Goal: Information Seeking & Learning: Check status

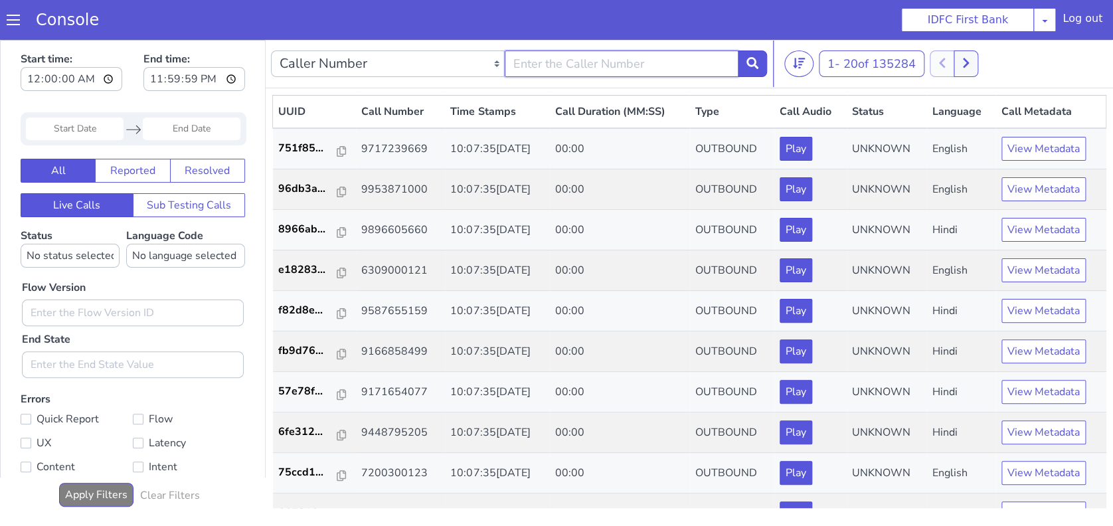
click at [593, 66] on input "text" at bounding box center [622, 63] width 234 height 27
type input "7492911187"
click at [742, 63] on button at bounding box center [752, 63] width 29 height 27
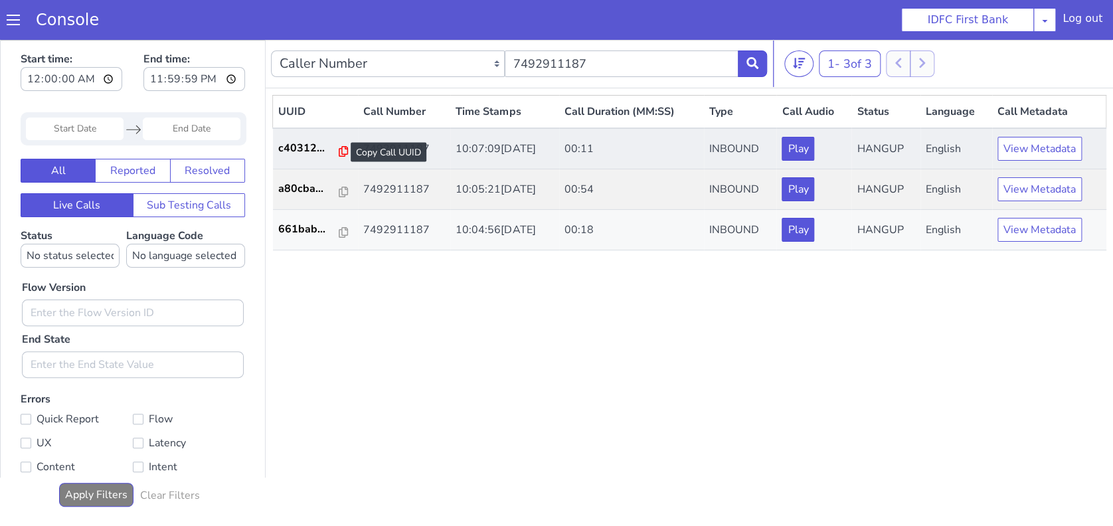
click at [339, 149] on icon at bounding box center [343, 151] width 9 height 11
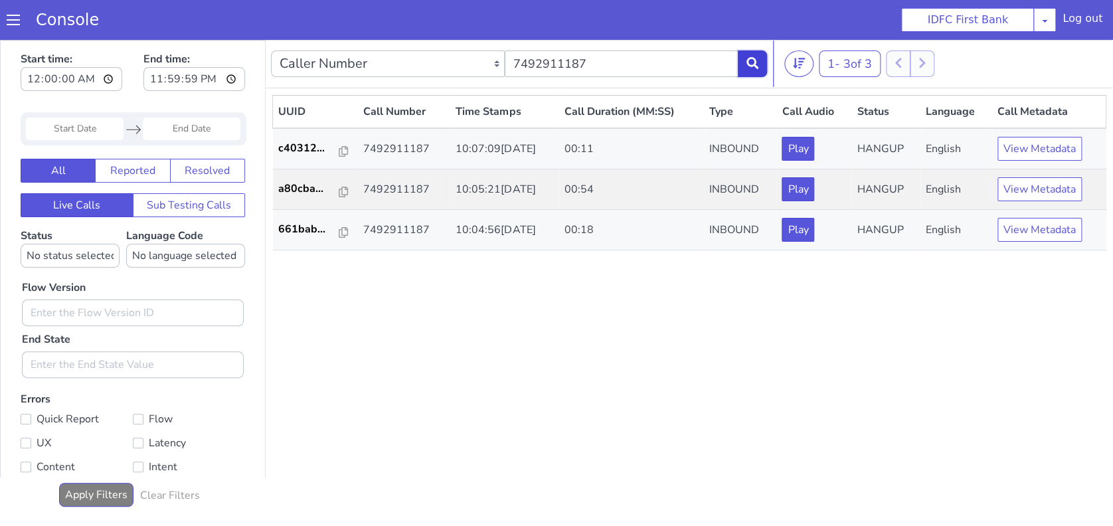
click at [748, 66] on icon at bounding box center [752, 63] width 12 height 12
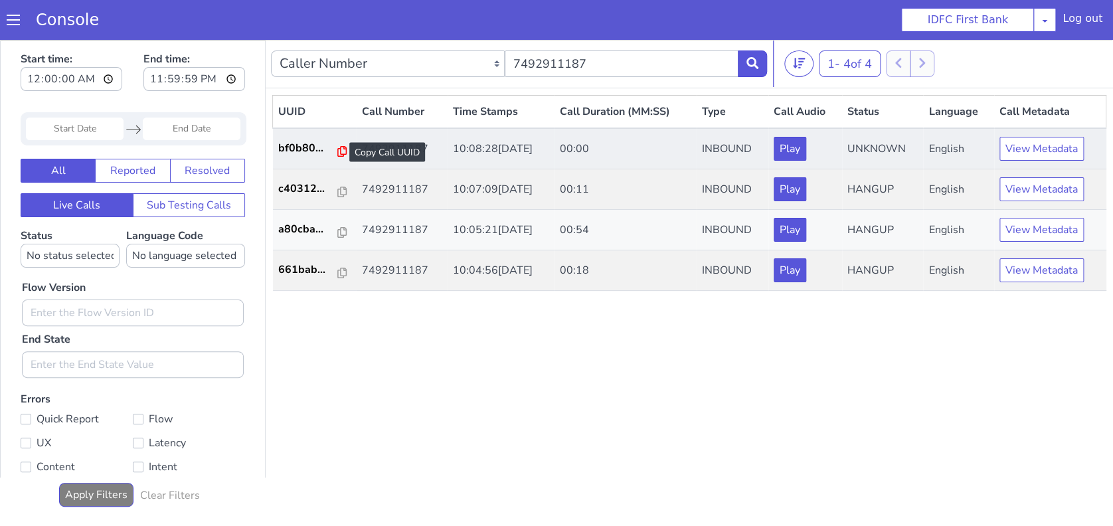
click at [337, 152] on icon at bounding box center [341, 151] width 9 height 11
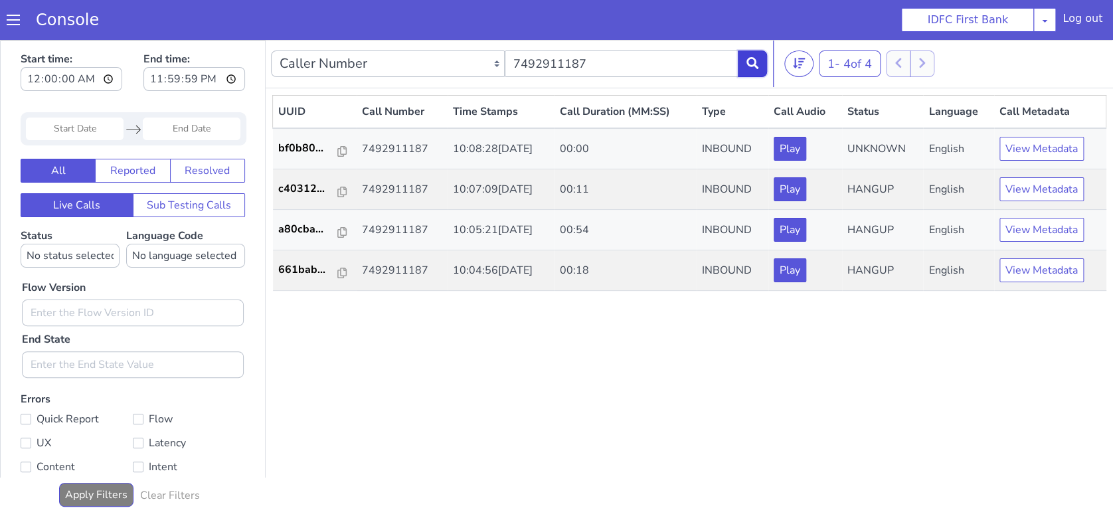
click at [759, 58] on button at bounding box center [752, 63] width 29 height 27
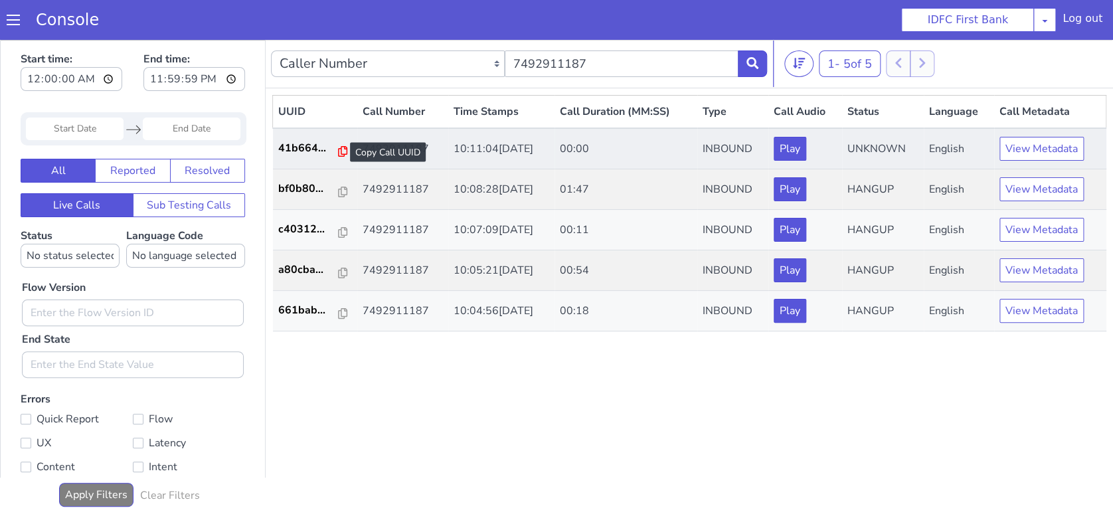
click at [339, 151] on icon at bounding box center [342, 151] width 9 height 11
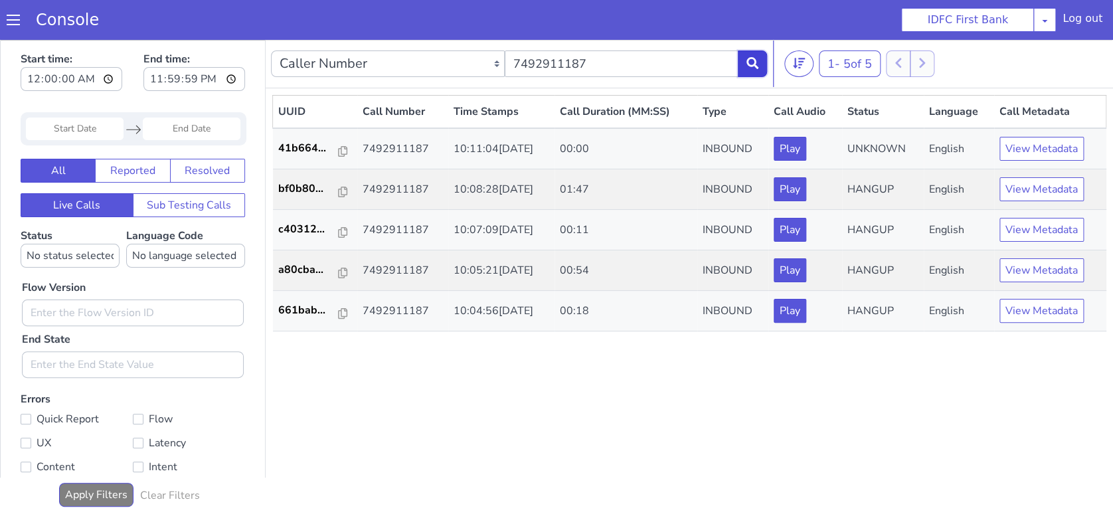
click at [753, 60] on icon at bounding box center [752, 63] width 12 height 12
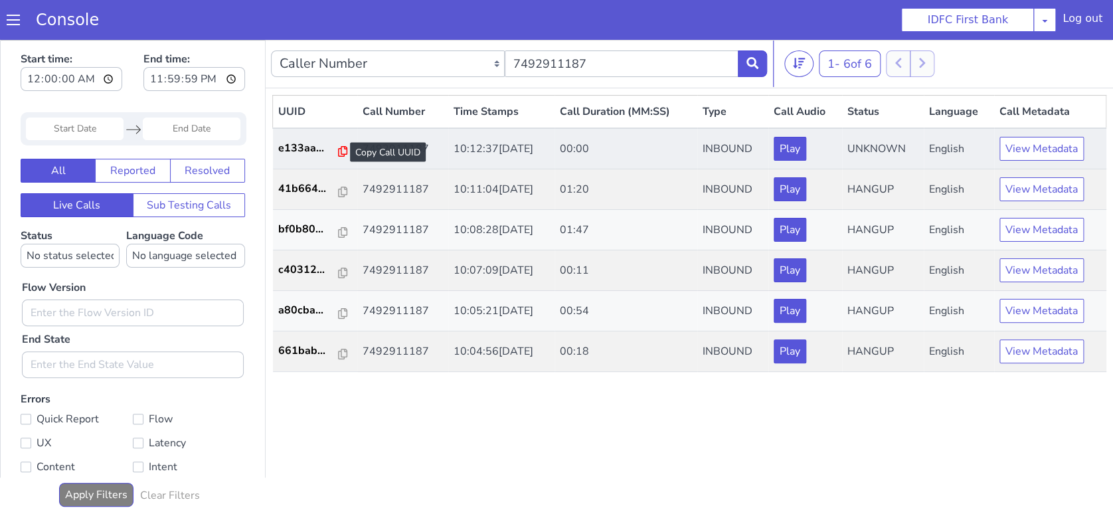
click at [339, 149] on icon at bounding box center [342, 151] width 9 height 11
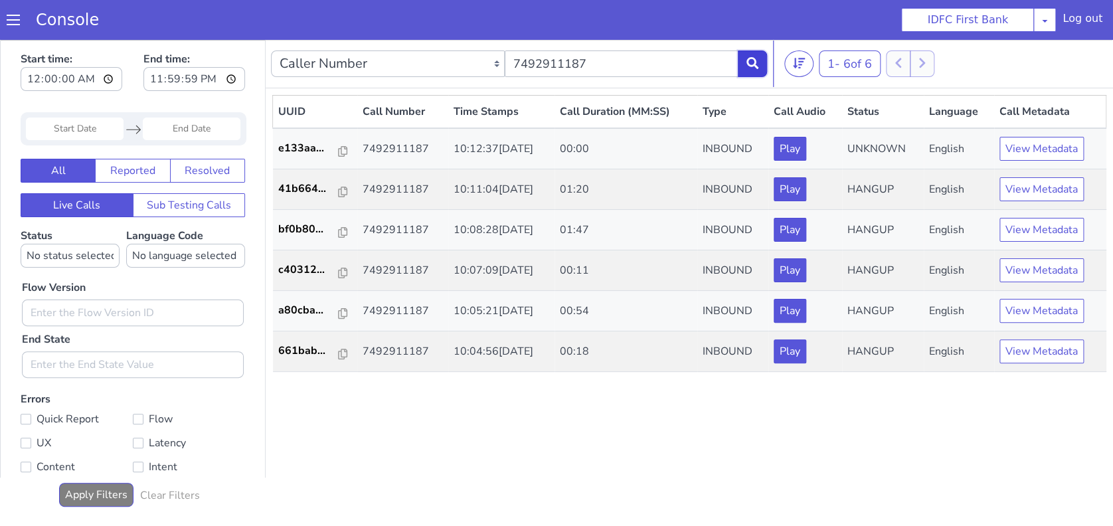
click at [762, 64] on button at bounding box center [752, 63] width 29 height 27
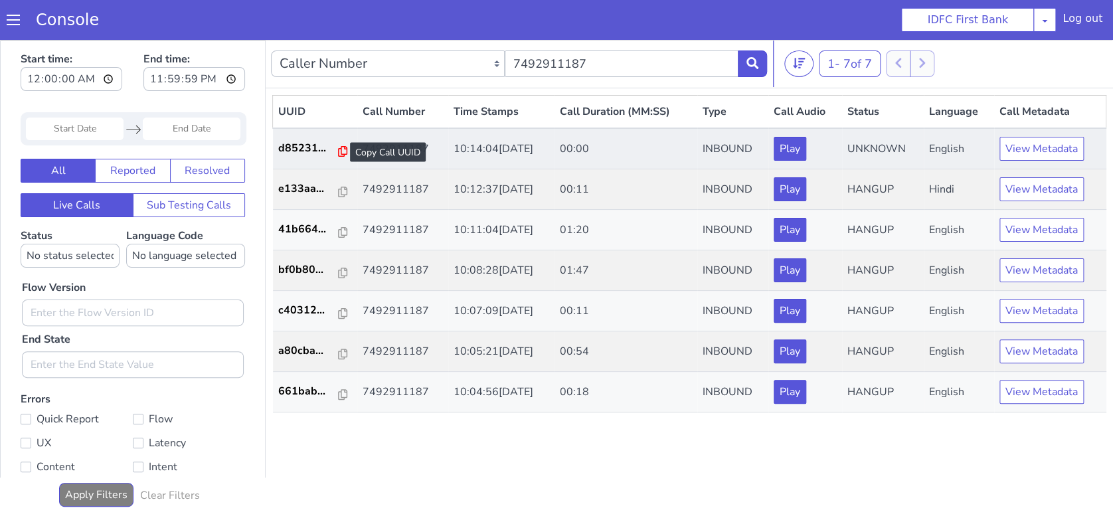
click at [340, 153] on icon at bounding box center [342, 151] width 9 height 11
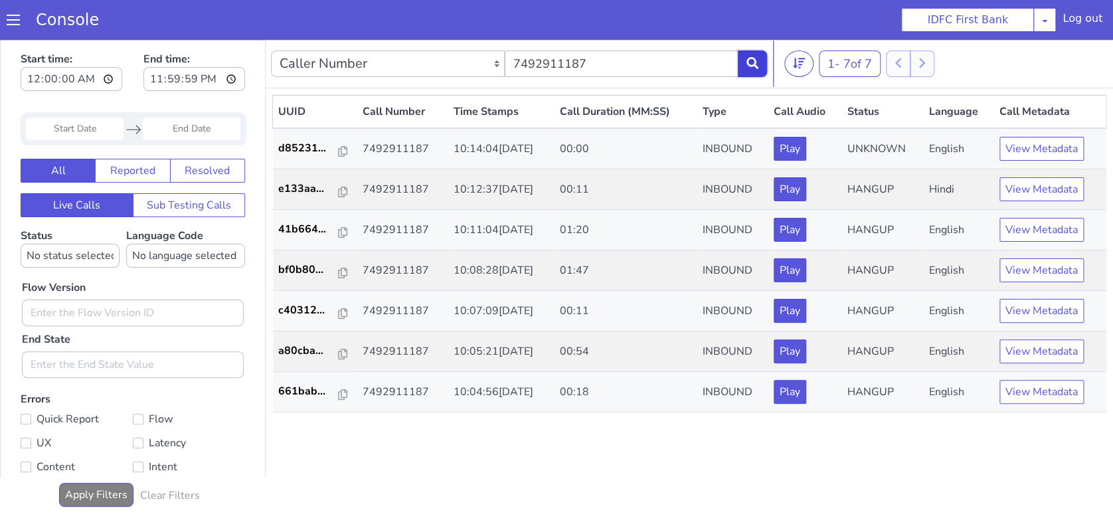
click at [752, 58] on icon at bounding box center [752, 63] width 12 height 12
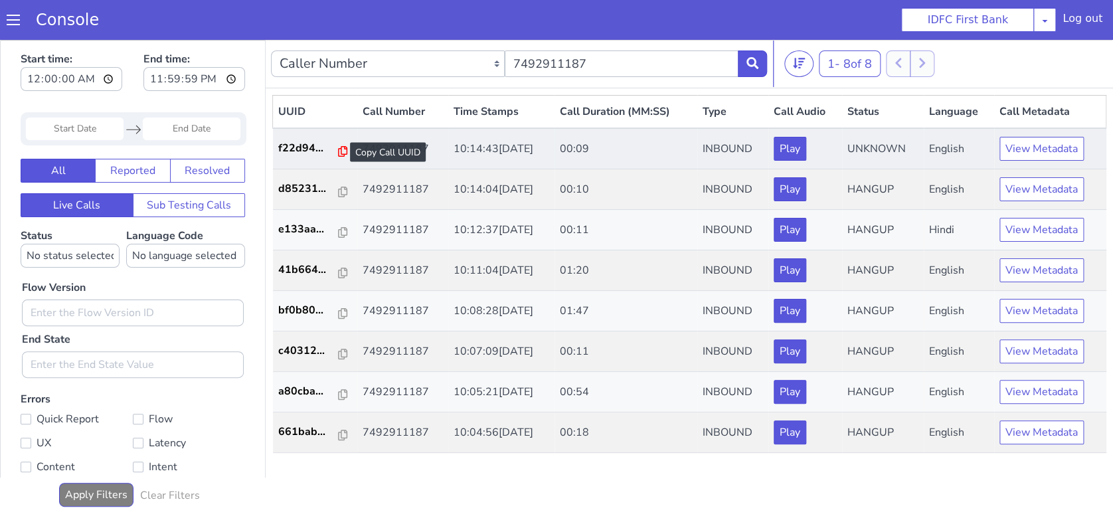
click at [339, 150] on icon at bounding box center [342, 151] width 9 height 11
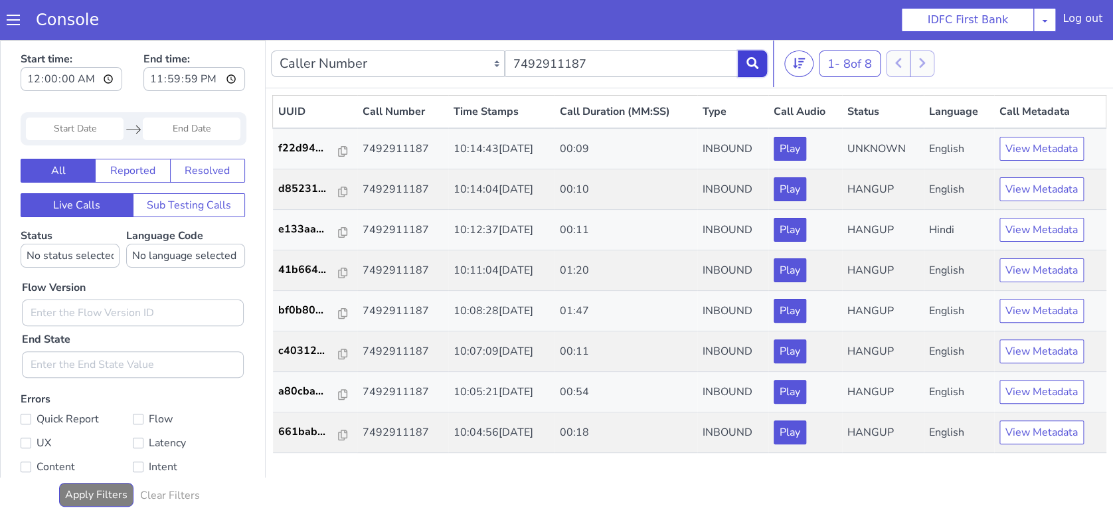
click at [757, 74] on button at bounding box center [752, 63] width 29 height 27
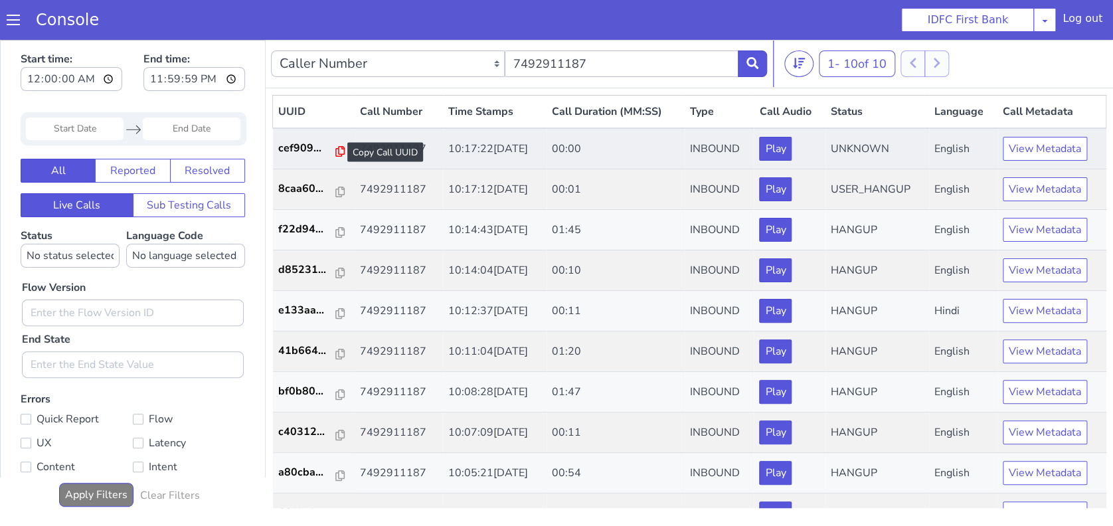
click at [335, 151] on icon at bounding box center [339, 151] width 9 height 11
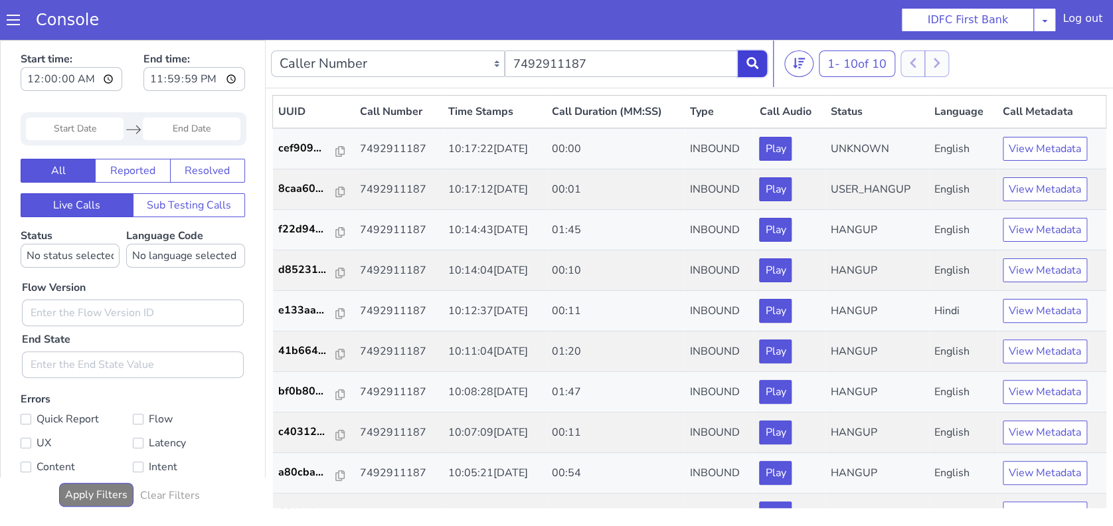
click at [754, 72] on button at bounding box center [752, 63] width 29 height 27
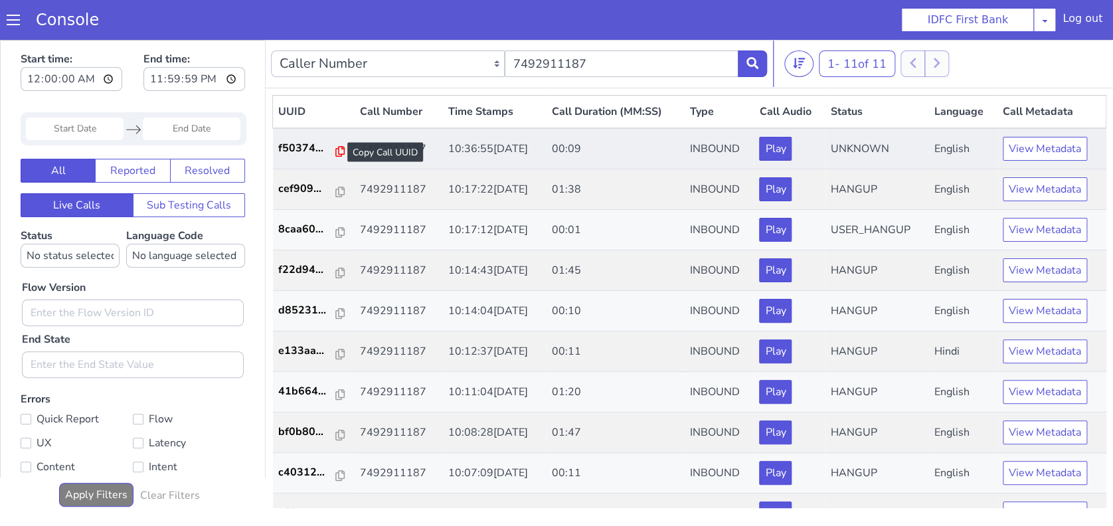
click at [336, 152] on icon at bounding box center [339, 151] width 9 height 11
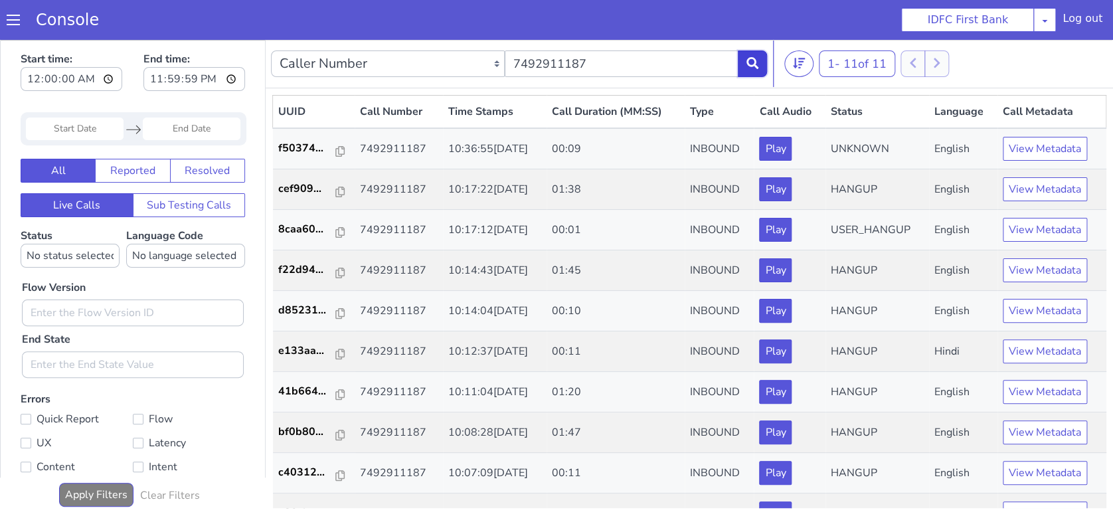
click at [750, 64] on icon at bounding box center [752, 63] width 12 height 12
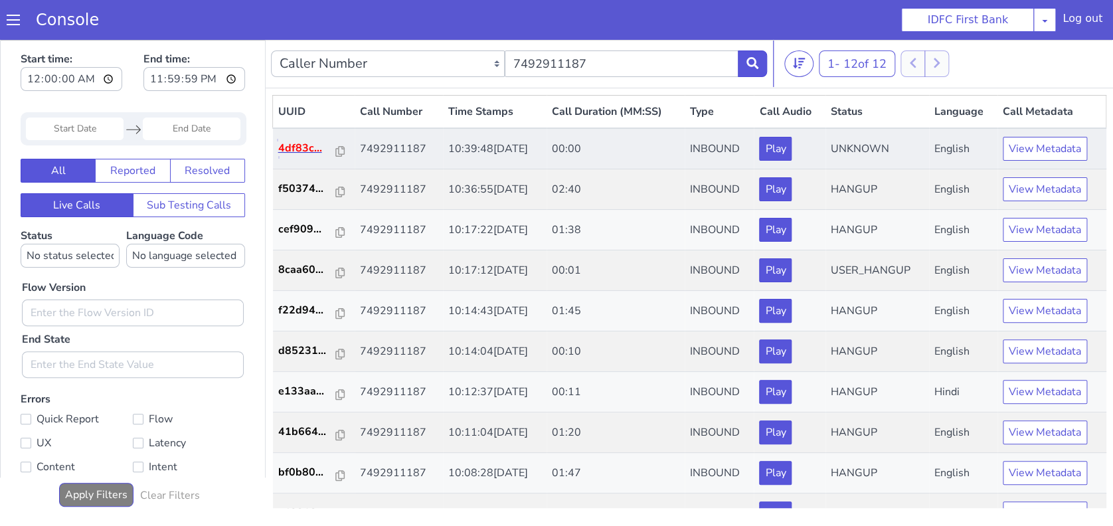
click at [303, 149] on p "4df83c..." at bounding box center [307, 148] width 58 height 16
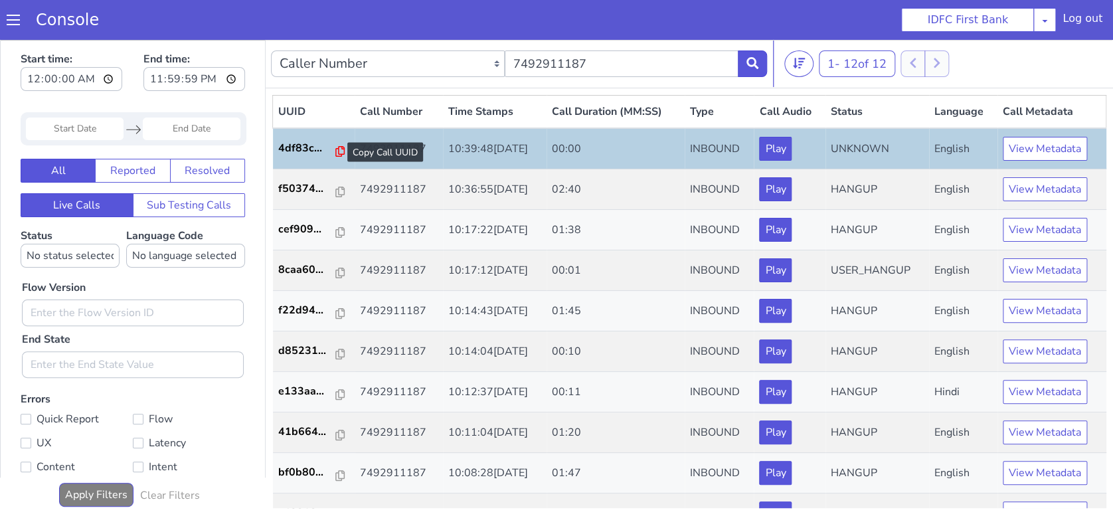
click at [335, 151] on icon at bounding box center [339, 151] width 9 height 11
click at [747, 58] on icon at bounding box center [752, 63] width 12 height 12
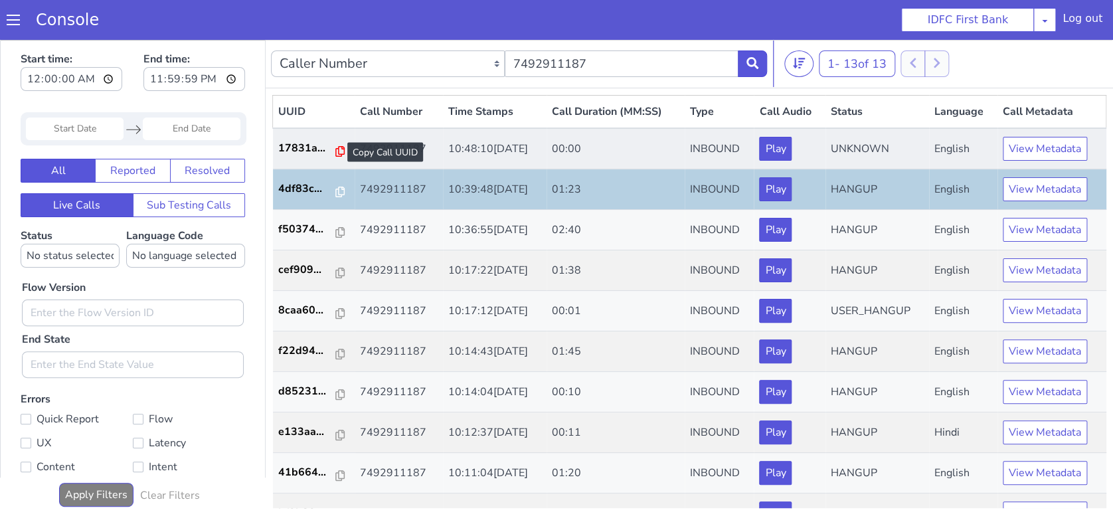
click at [336, 149] on icon at bounding box center [339, 151] width 9 height 11
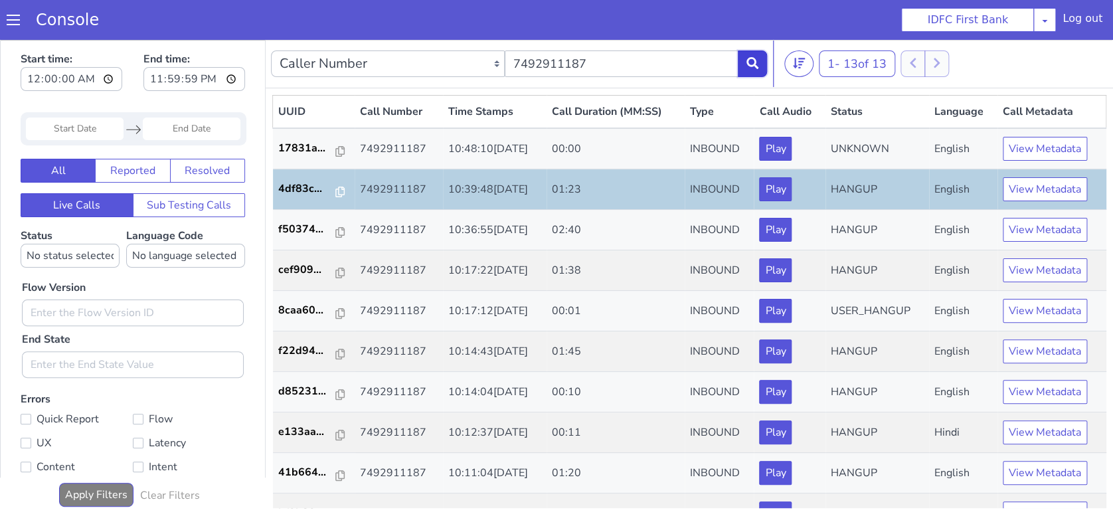
click at [761, 60] on button at bounding box center [752, 63] width 29 height 27
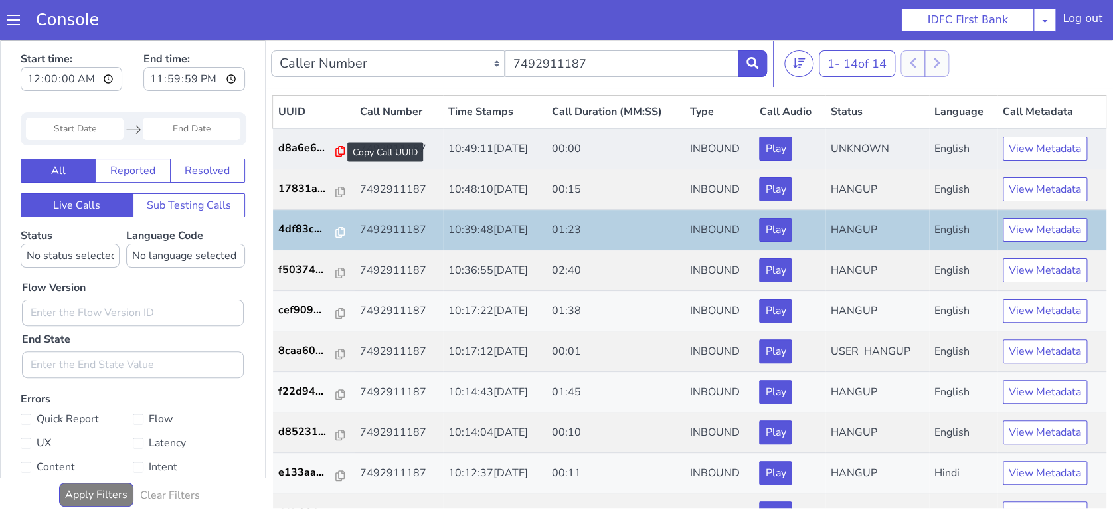
click at [335, 152] on icon at bounding box center [339, 151] width 9 height 11
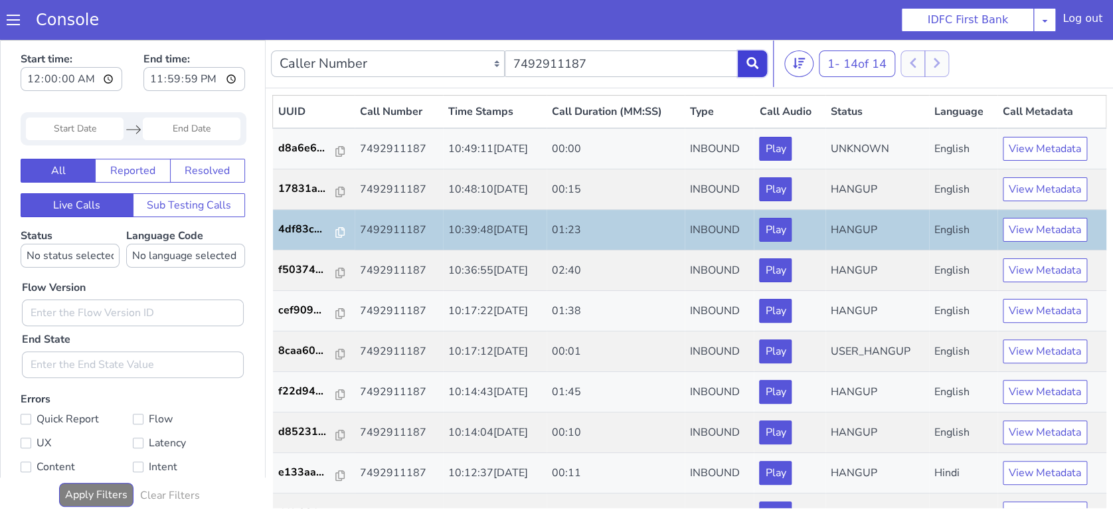
click at [765, 62] on button at bounding box center [752, 63] width 29 height 27
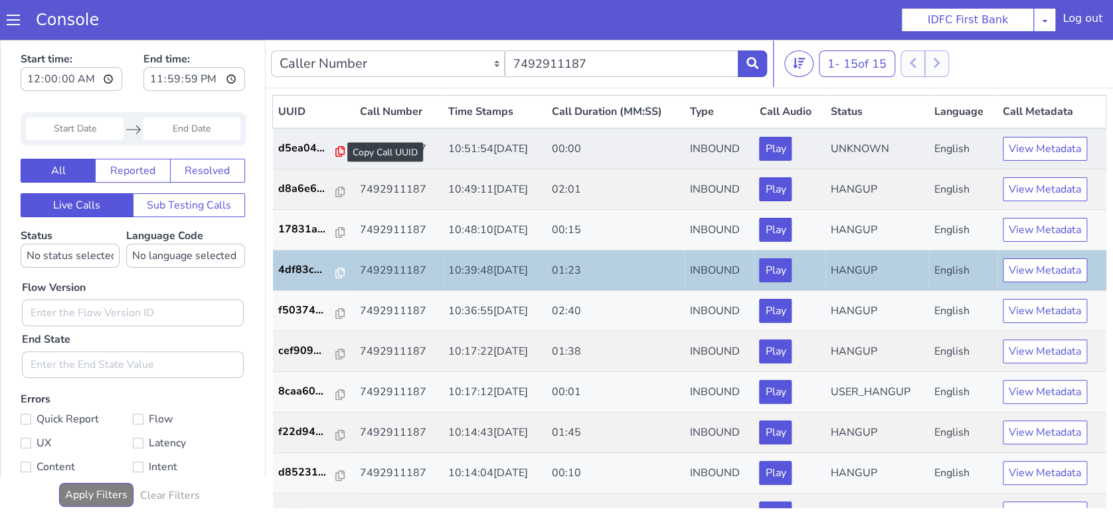
click at [335, 150] on icon at bounding box center [339, 151] width 9 height 11
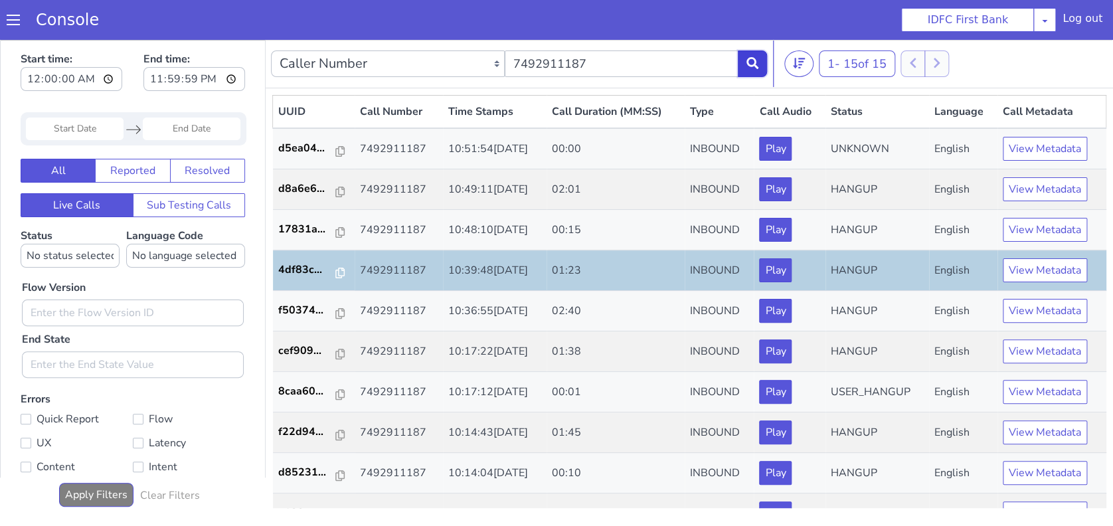
click at [763, 64] on button at bounding box center [752, 63] width 29 height 27
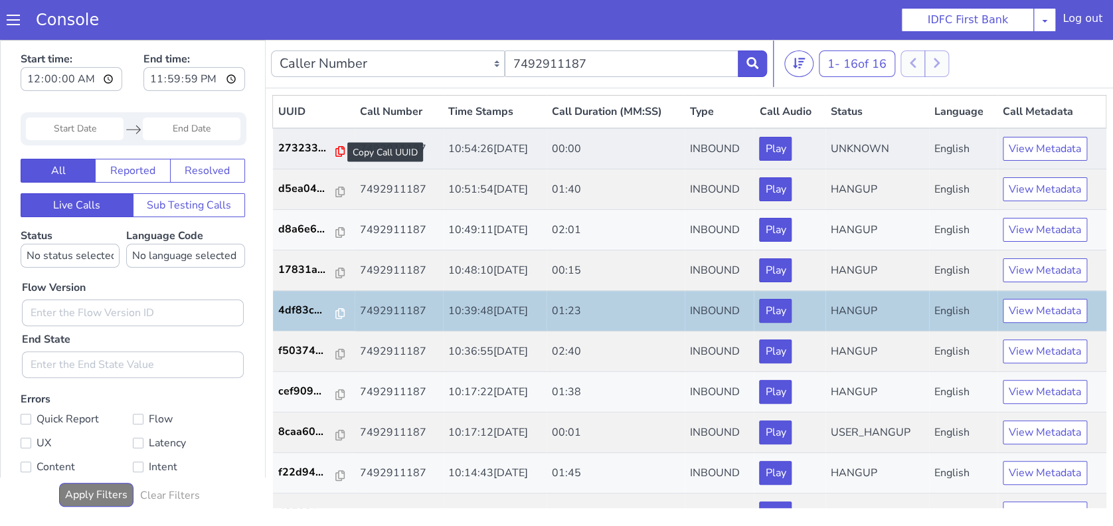
click at [335, 149] on icon at bounding box center [339, 151] width 9 height 11
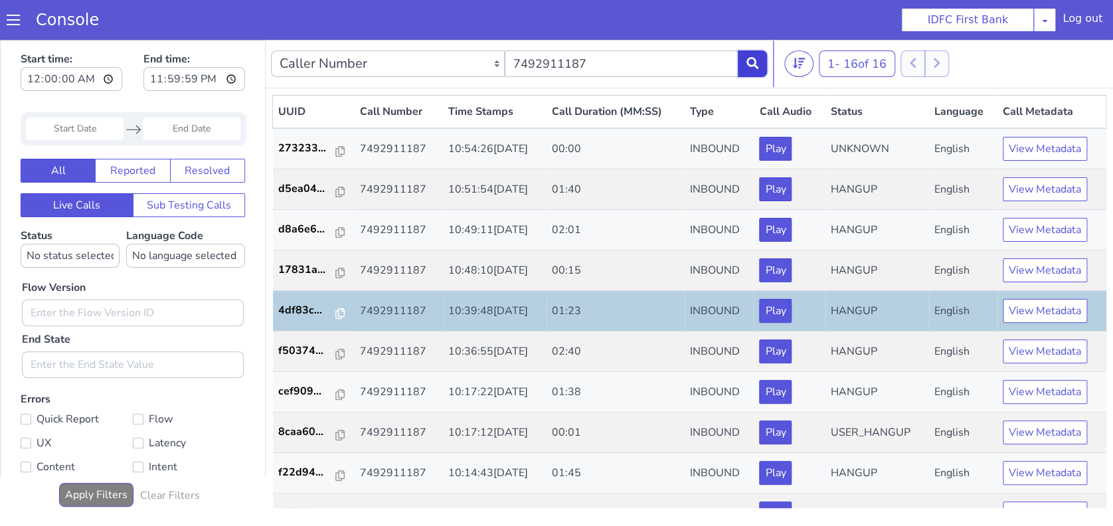
click at [757, 61] on icon at bounding box center [752, 63] width 12 height 12
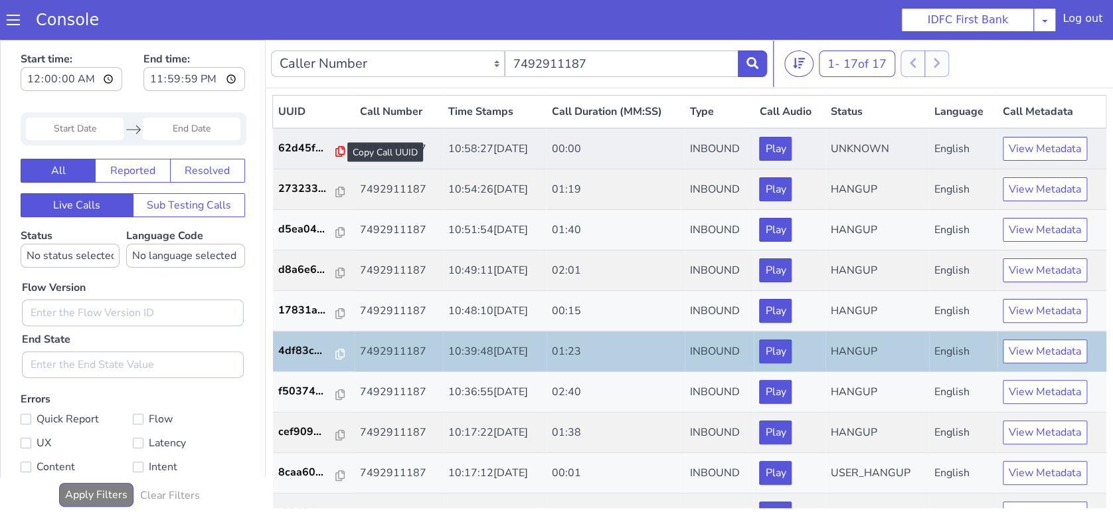
click at [335, 152] on icon at bounding box center [339, 151] width 9 height 11
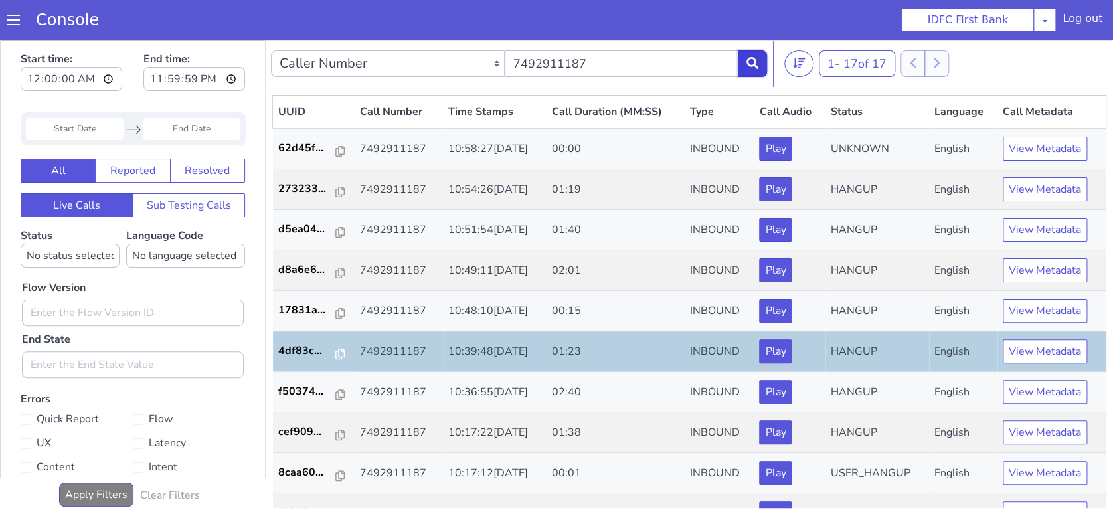
click at [749, 66] on icon at bounding box center [752, 63] width 12 height 12
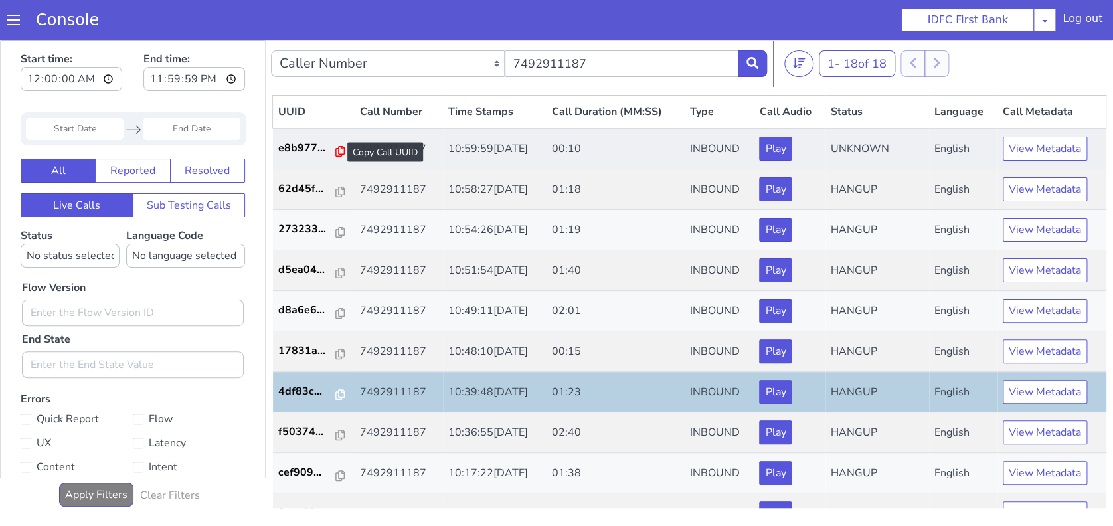
click at [335, 150] on icon at bounding box center [339, 151] width 9 height 11
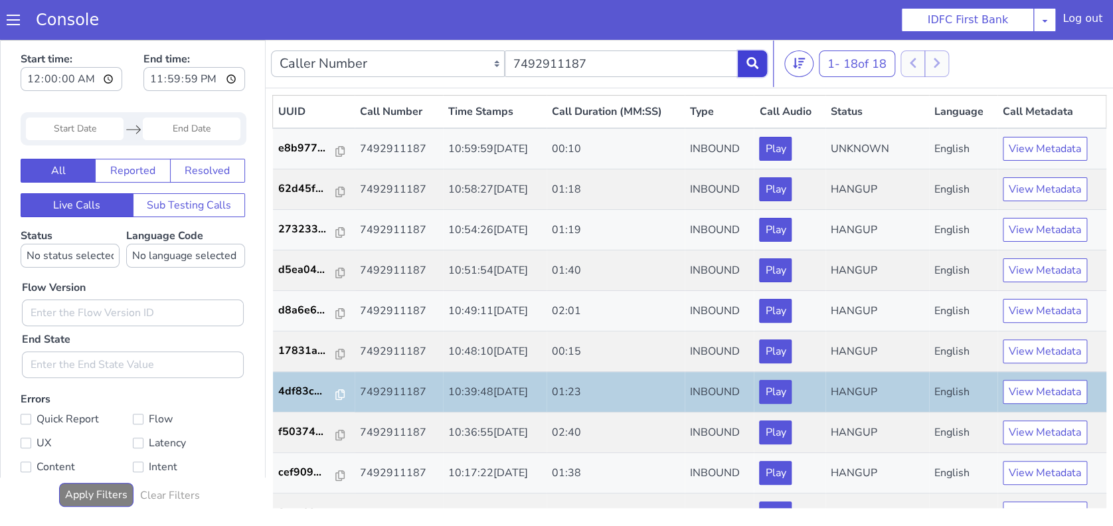
click at [755, 57] on icon at bounding box center [752, 63] width 12 height 12
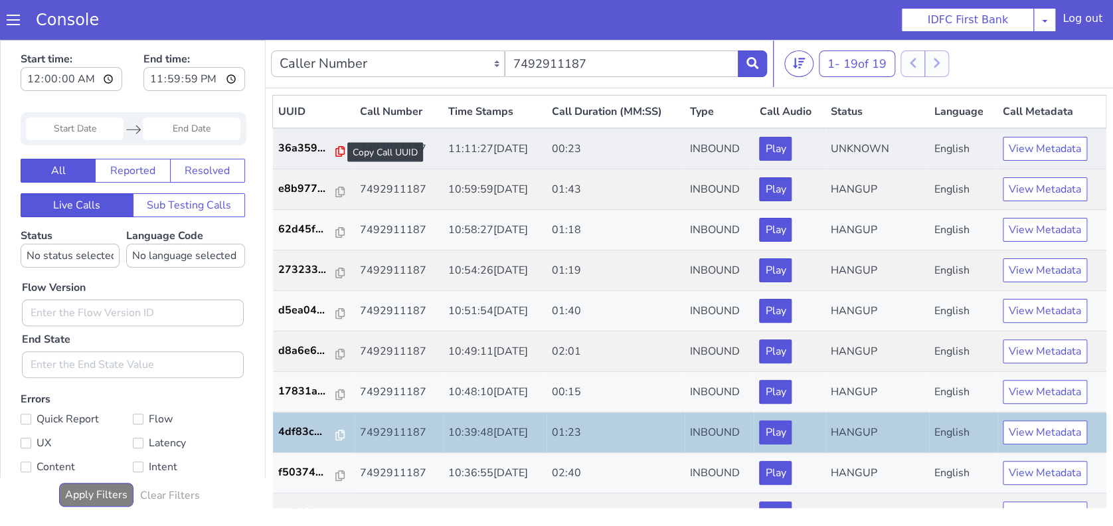
click at [335, 149] on icon at bounding box center [339, 151] width 9 height 11
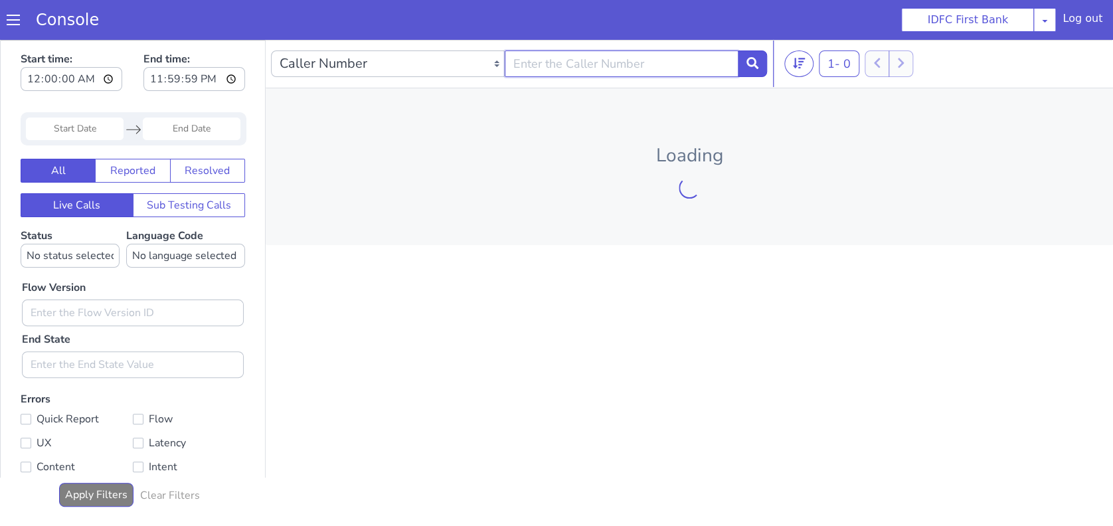
click at [633, 177] on input "text" at bounding box center [589, 178] width 234 height 27
type input "7492911187"
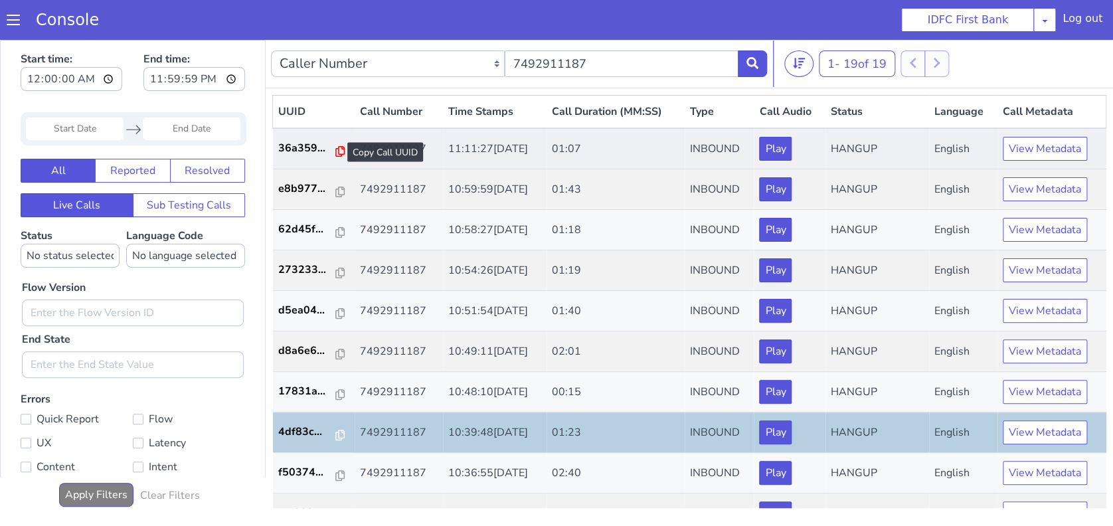
click at [308, 510] on icon at bounding box center [312, 510] width 9 height 11
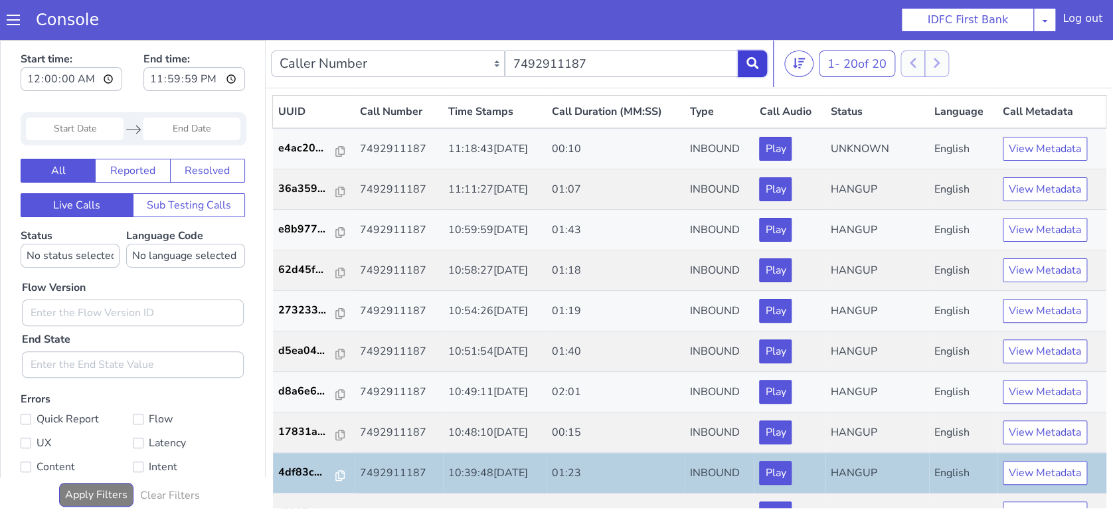
click at [706, 309] on icon at bounding box center [710, 305] width 12 height 12
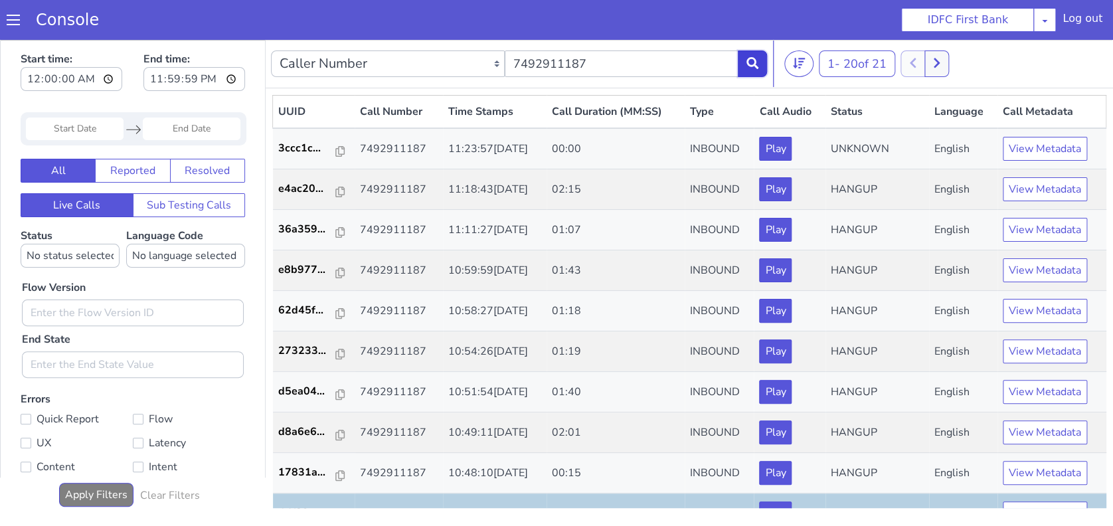
click at [737, 153] on button at bounding box center [725, 147] width 29 height 27
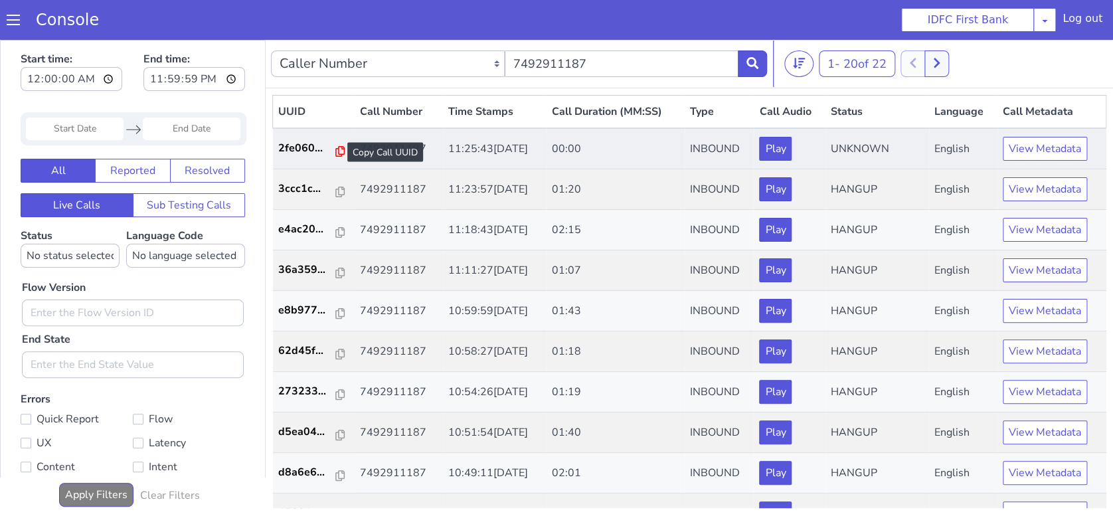
click at [319, 197] on icon at bounding box center [323, 196] width 9 height 11
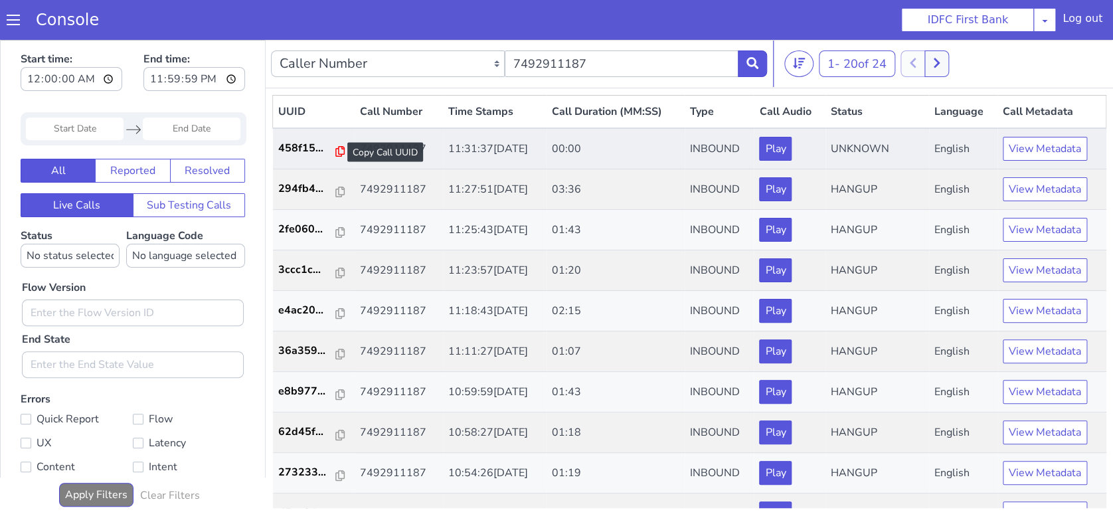
click at [300, 467] on icon at bounding box center [304, 468] width 9 height 11
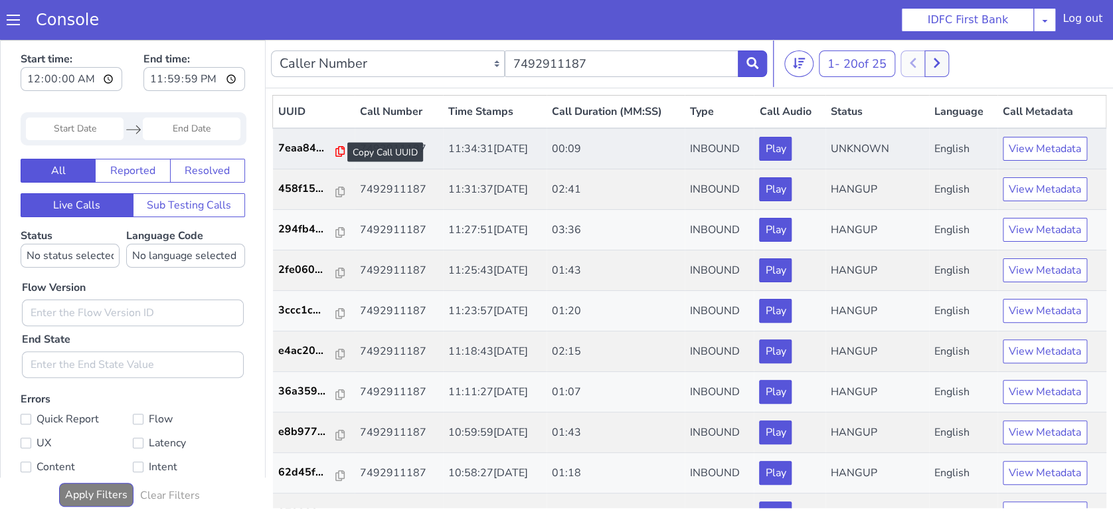
click at [309, 238] on icon at bounding box center [313, 235] width 9 height 11
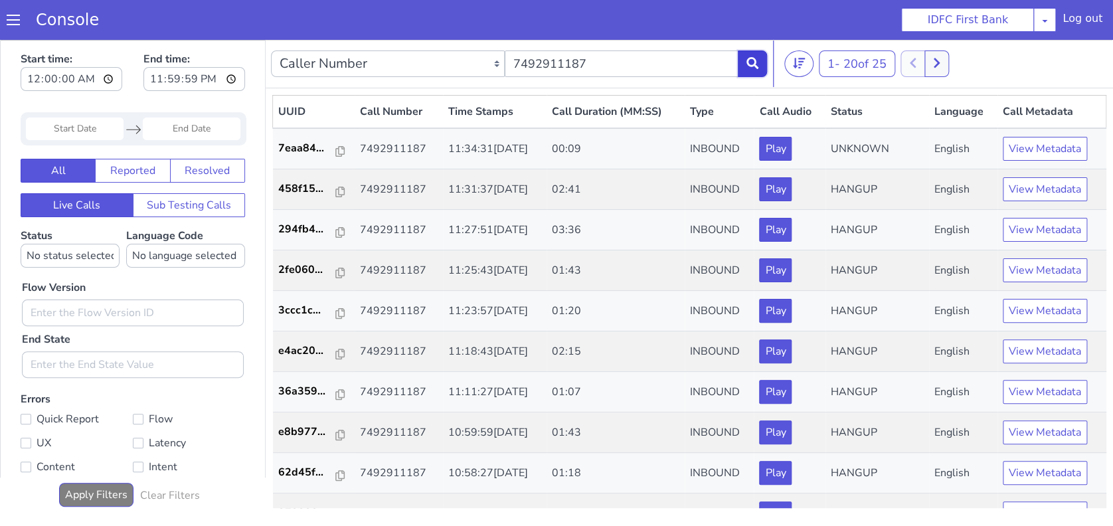
click at [712, 148] on button at bounding box center [725, 147] width 29 height 27
click at [707, 305] on icon at bounding box center [710, 304] width 12 height 12
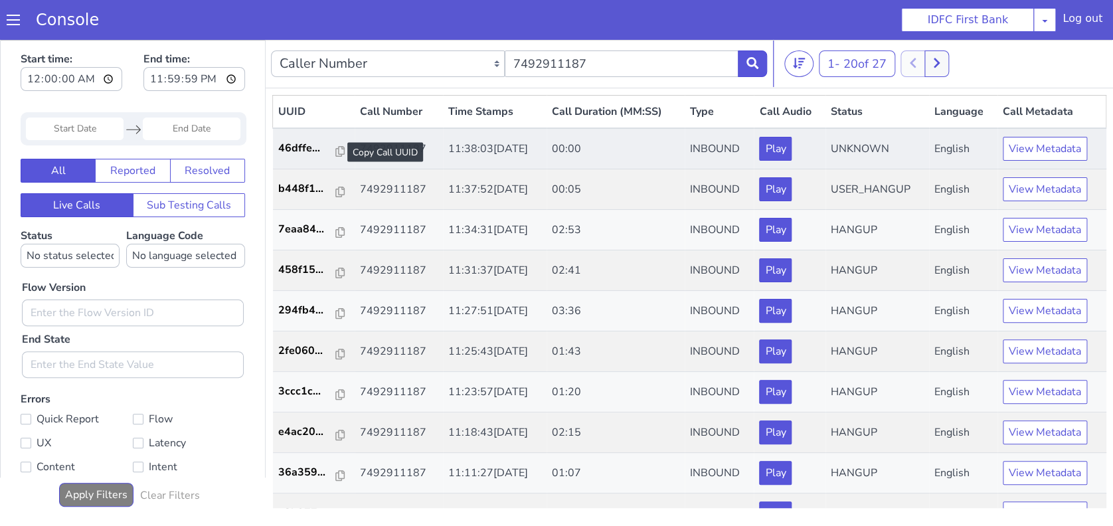
click at [374, 78] on div at bounding box center [378, 73] width 9 height 16
click at [327, 175] on icon at bounding box center [331, 174] width 9 height 11
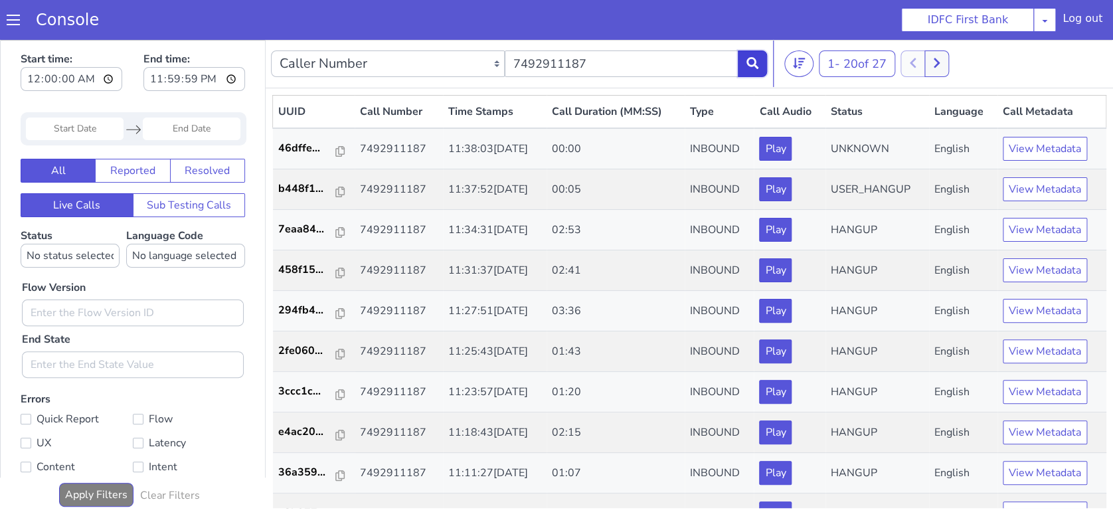
click at [761, 72] on button at bounding box center [749, 70] width 29 height 27
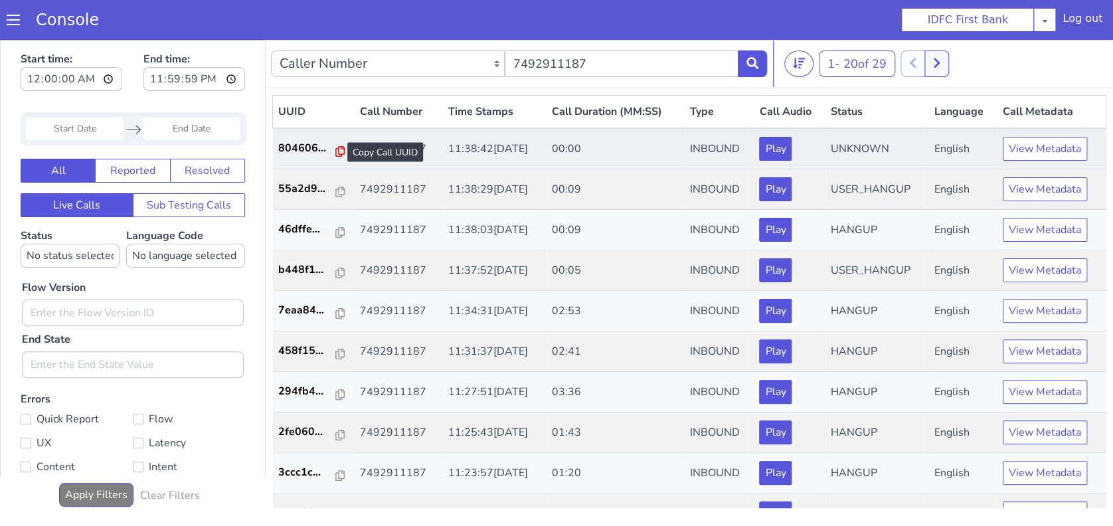
click at [335, 151] on icon at bounding box center [339, 151] width 9 height 11
